Goal: Information Seeking & Learning: Find specific fact

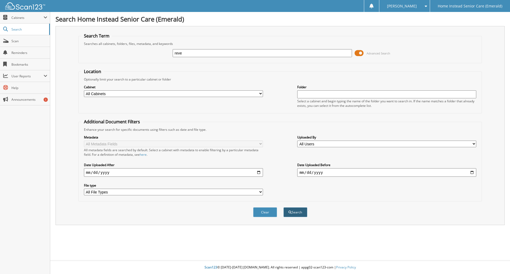
type input "reve"
click at [297, 211] on button "Search" at bounding box center [296, 212] width 24 height 10
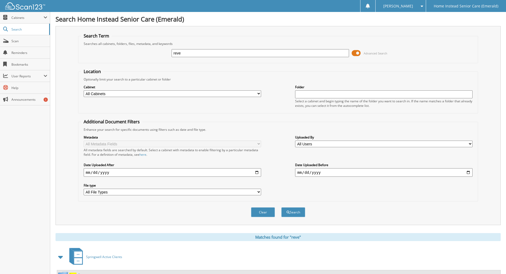
scroll to position [240, 0]
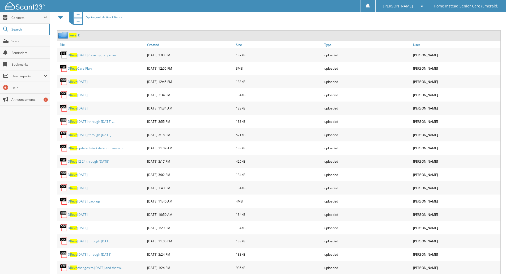
click at [77, 35] on link "Reve , D" at bounding box center [74, 35] width 11 height 5
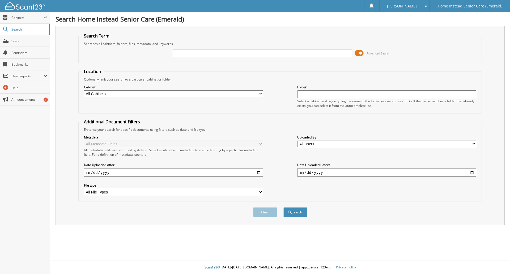
click at [203, 55] on input "text" at bounding box center [262, 53] width 179 height 8
click at [203, 54] on input "delano" at bounding box center [262, 53] width 179 height 8
type input "delano"
click at [284, 207] on button "Search" at bounding box center [296, 212] width 24 height 10
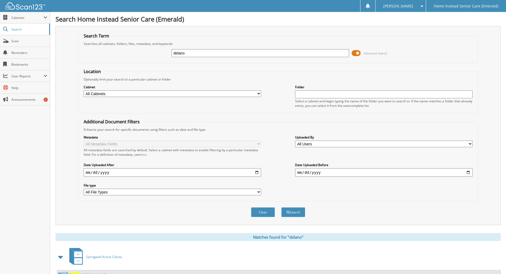
scroll to position [240, 0]
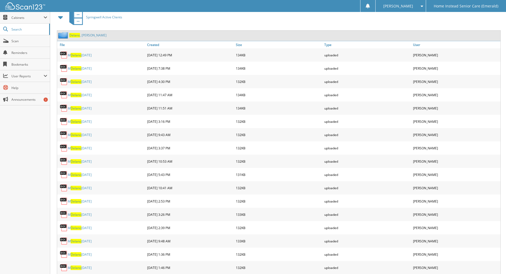
click at [75, 34] on span "Delano" at bounding box center [74, 35] width 11 height 5
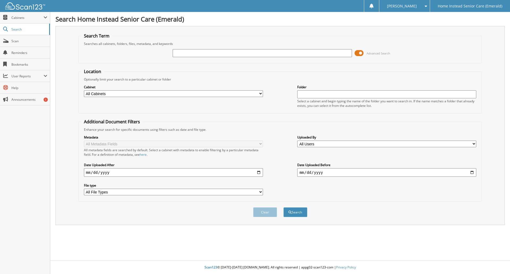
drag, startPoint x: 250, startPoint y: 53, endPoint x: 256, endPoint y: 40, distance: 14.1
click at [250, 52] on input "text" at bounding box center [262, 53] width 179 height 8
type input "ter"
click at [284, 207] on button "Search" at bounding box center [296, 212] width 24 height 10
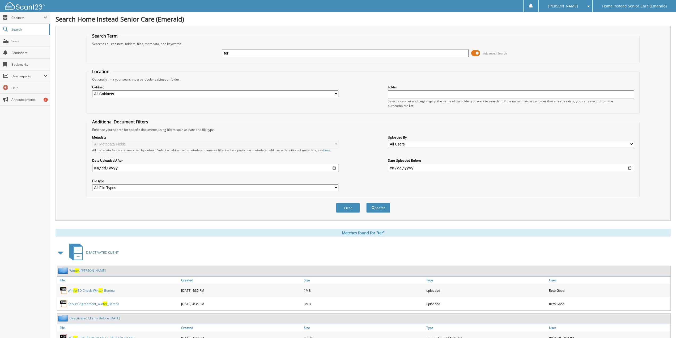
click at [237, 52] on input "ter" at bounding box center [345, 53] width 246 height 8
type input "terlem"
click at [367, 203] on button "Search" at bounding box center [379, 208] width 24 height 10
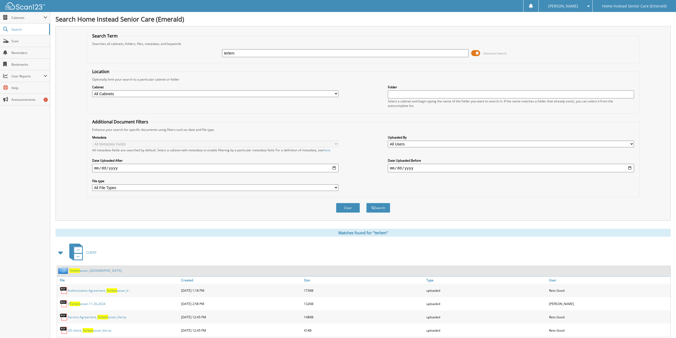
scroll to position [153, 0]
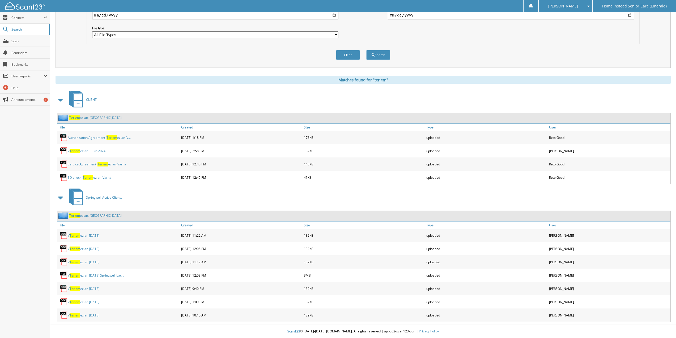
click at [93, 216] on link "Terlem ezian, [GEOGRAPHIC_DATA]" at bounding box center [95, 215] width 52 height 5
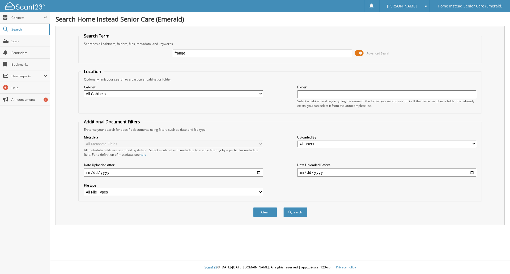
type input "frangello"
click at [284, 207] on button "Search" at bounding box center [296, 212] width 24 height 10
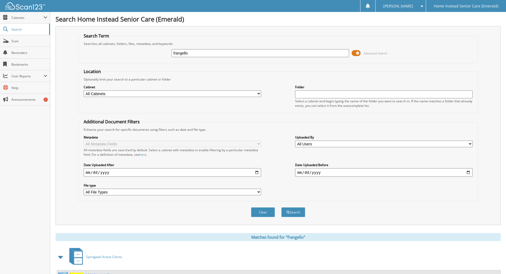
scroll to position [224, 0]
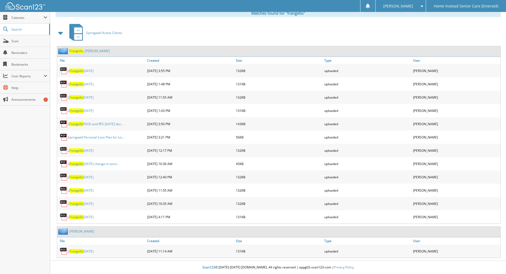
click at [83, 51] on link "[PERSON_NAME]" at bounding box center [89, 51] width 40 height 5
